Goal: Answer question/provide support

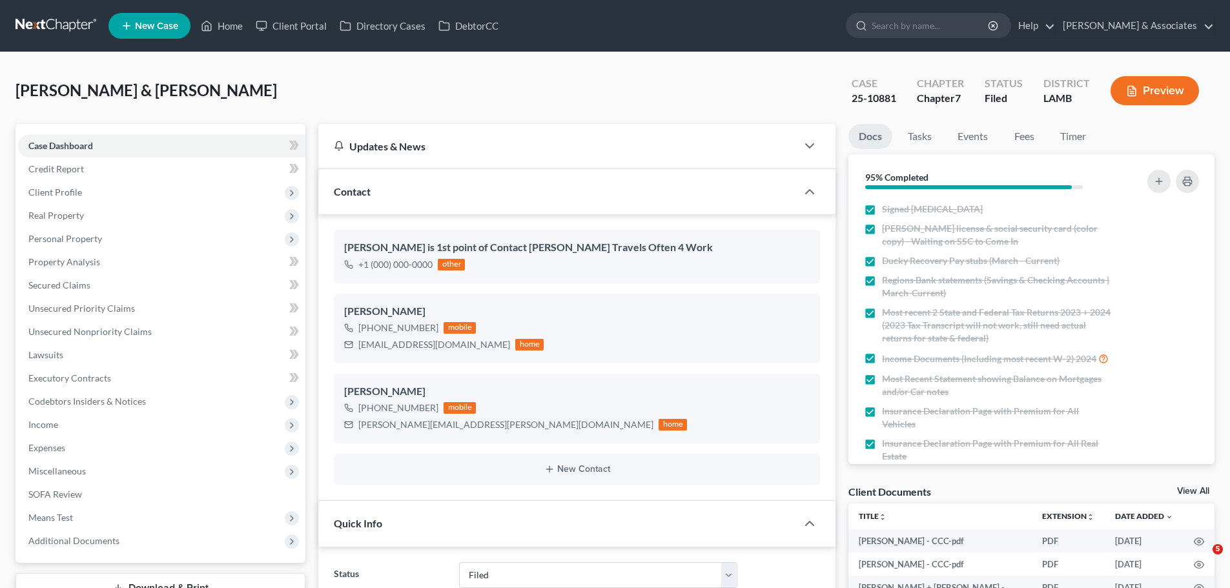
select select "8"
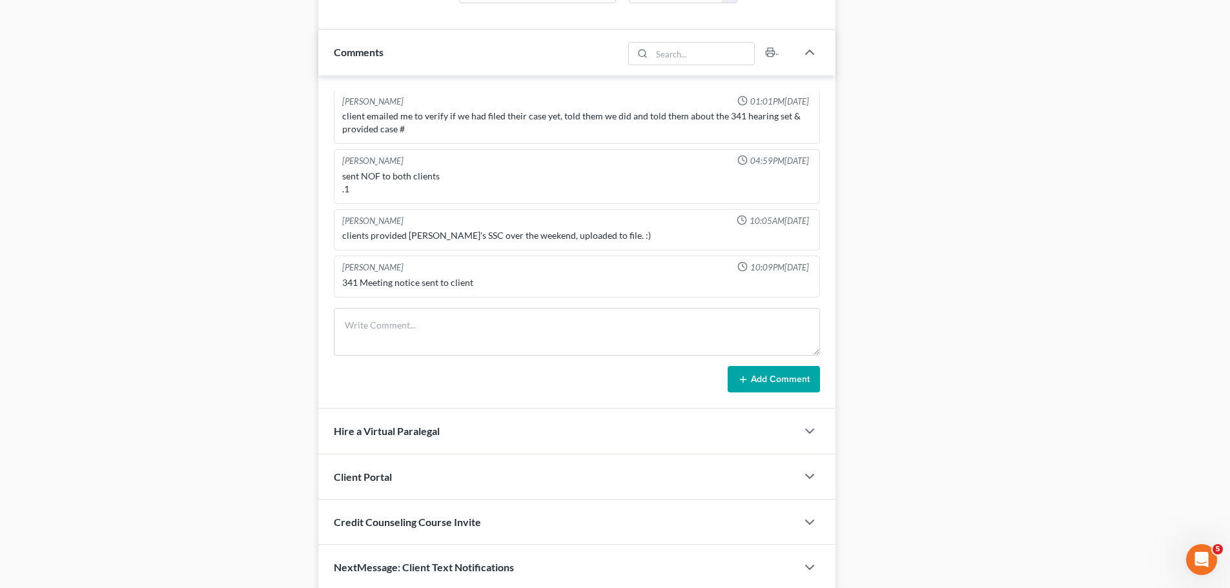
scroll to position [775, 0]
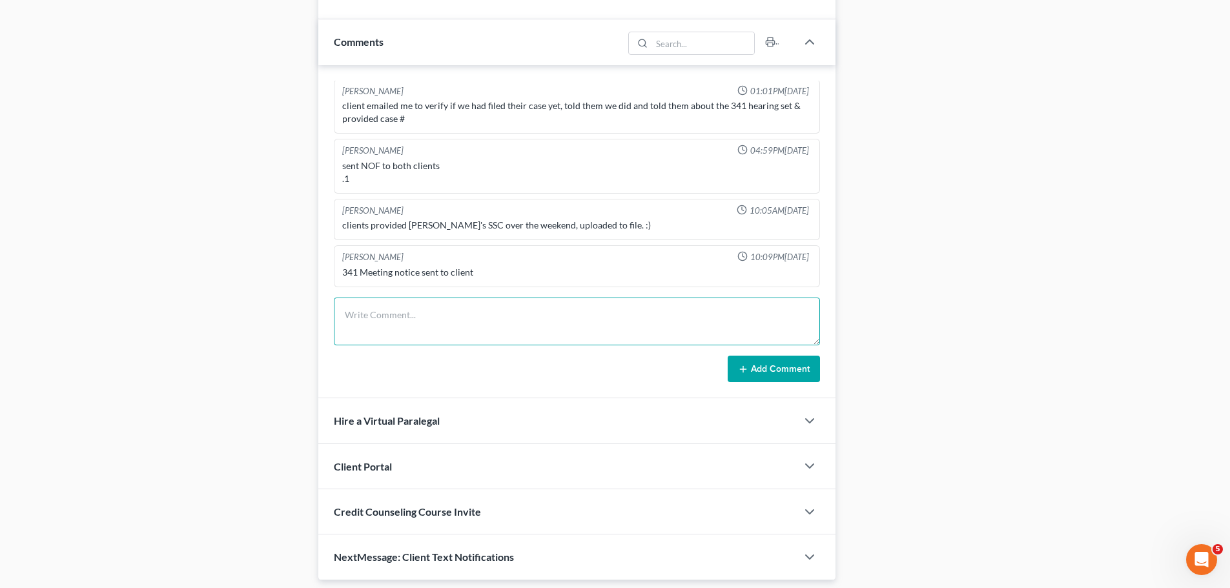
click at [389, 316] on textarea at bounding box center [577, 322] width 486 height 48
paste textarea "Regions Bank 5968 (Checking Account) Online Financial Platform - Venmo ([PERSON…"
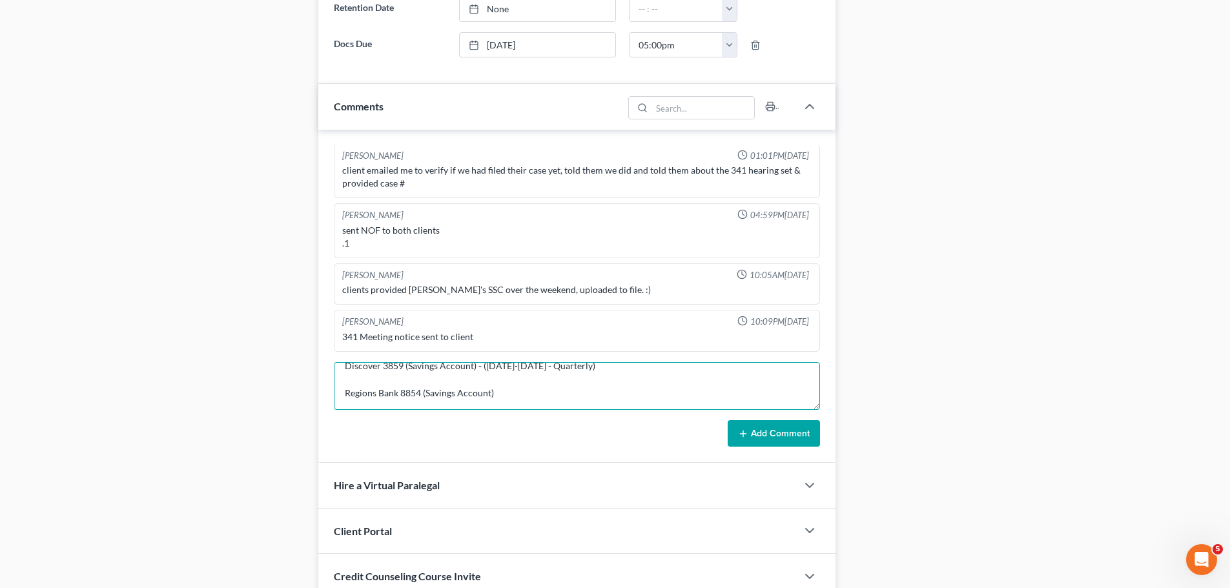
scroll to position [220, 0]
paste textarea "2019 Chevrolet Silverado 1500"
type textarea "Talked with him about paystubs that were needed from 9/14-9/30. I then sent him…"
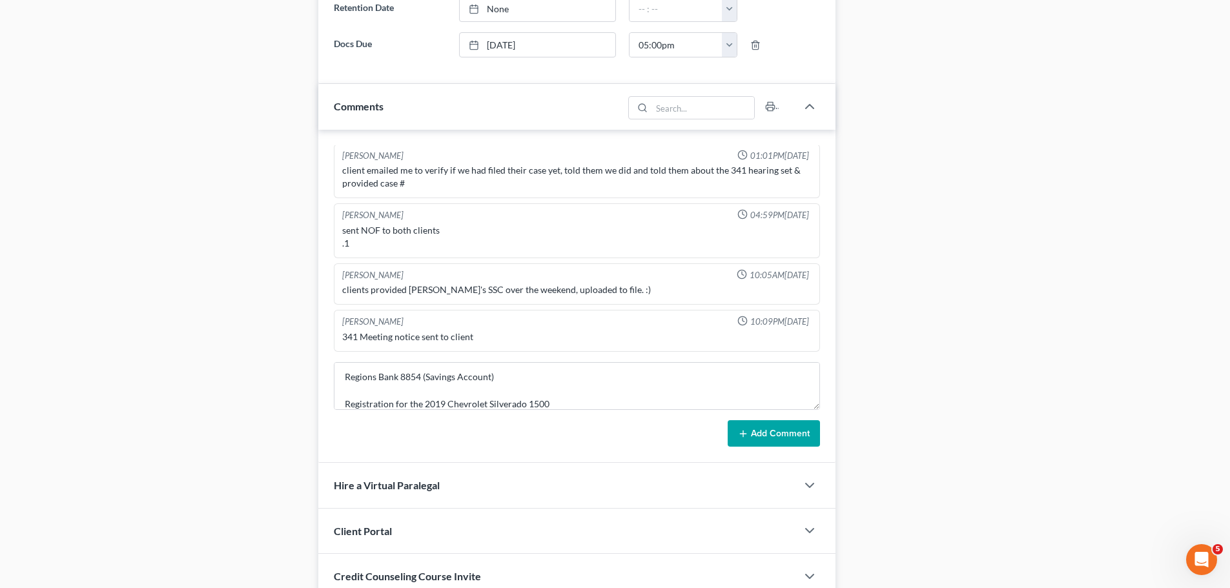
click at [762, 429] on button "Add Comment" at bounding box center [774, 433] width 92 height 27
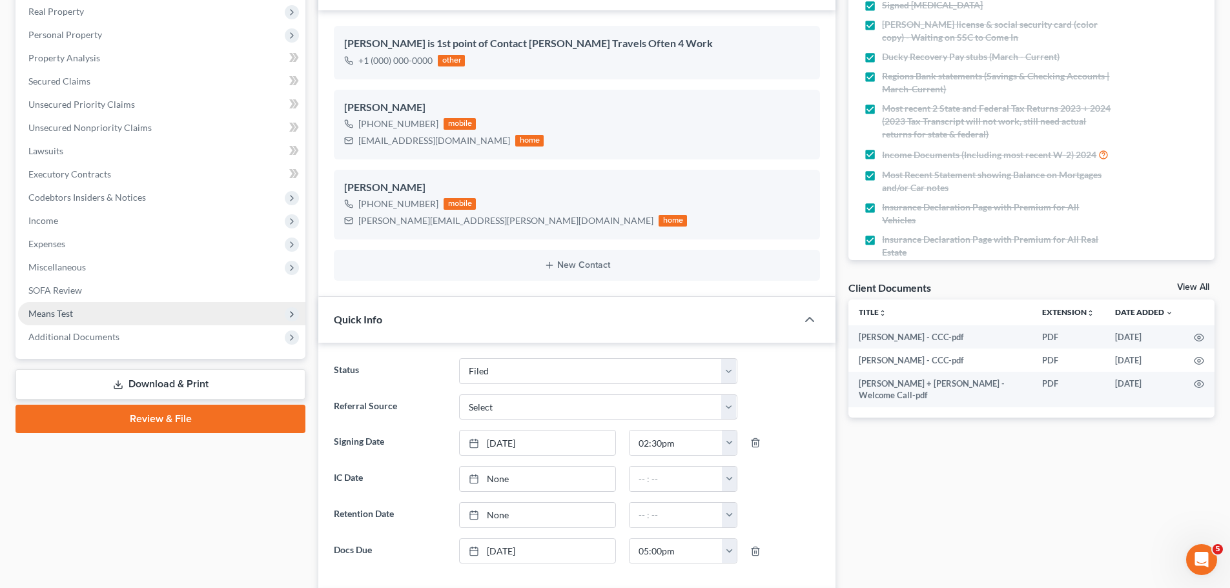
scroll to position [0, 0]
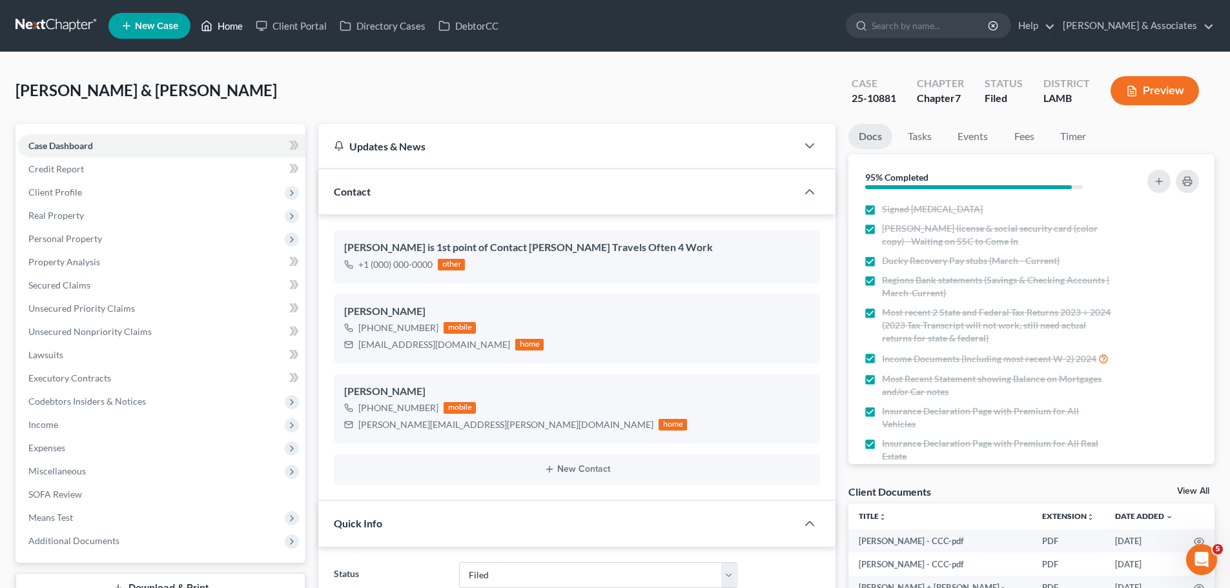
click at [236, 25] on link "Home" at bounding box center [221, 25] width 55 height 23
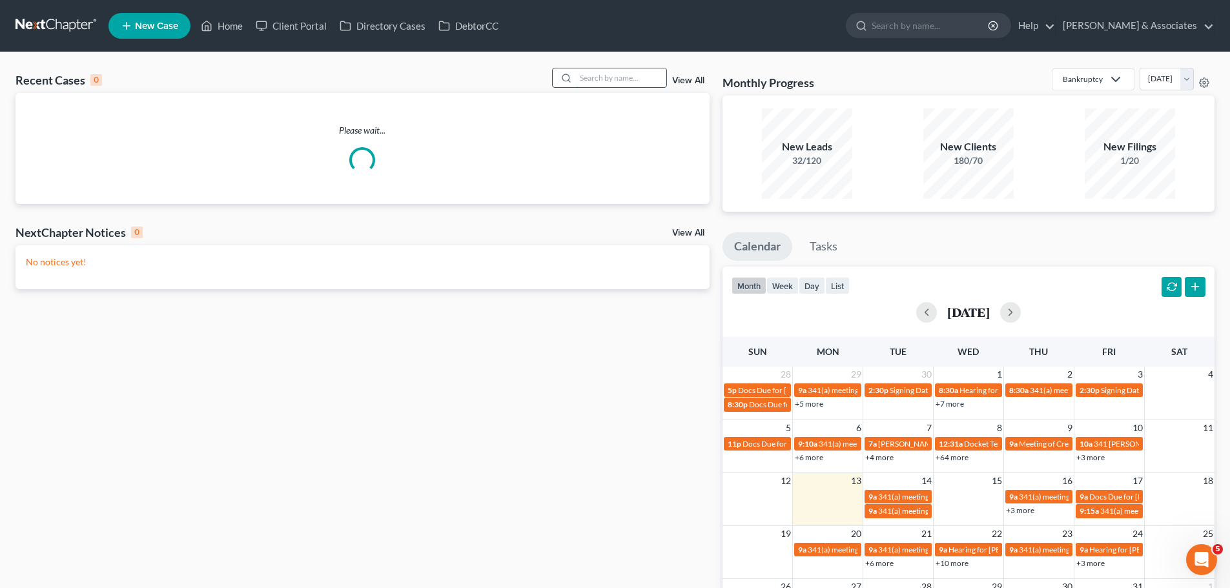
click at [618, 73] on input "search" at bounding box center [621, 77] width 90 height 19
